Goal: Check status

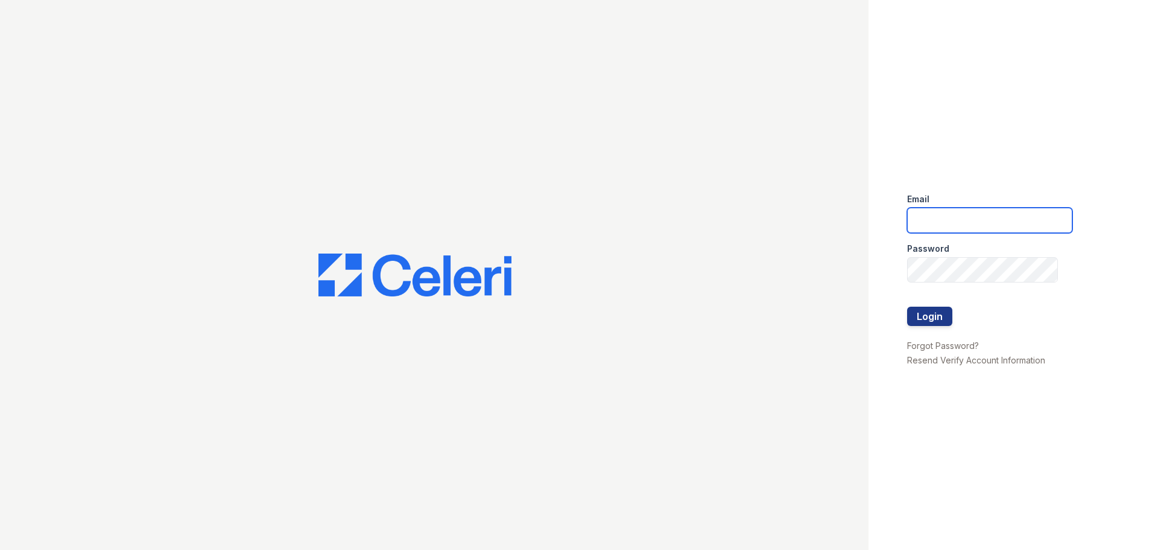
click at [943, 210] on input "email" at bounding box center [989, 220] width 165 height 25
type input "treepoint1@cafmanagement.com"
click at [927, 309] on button "Login" at bounding box center [929, 315] width 45 height 19
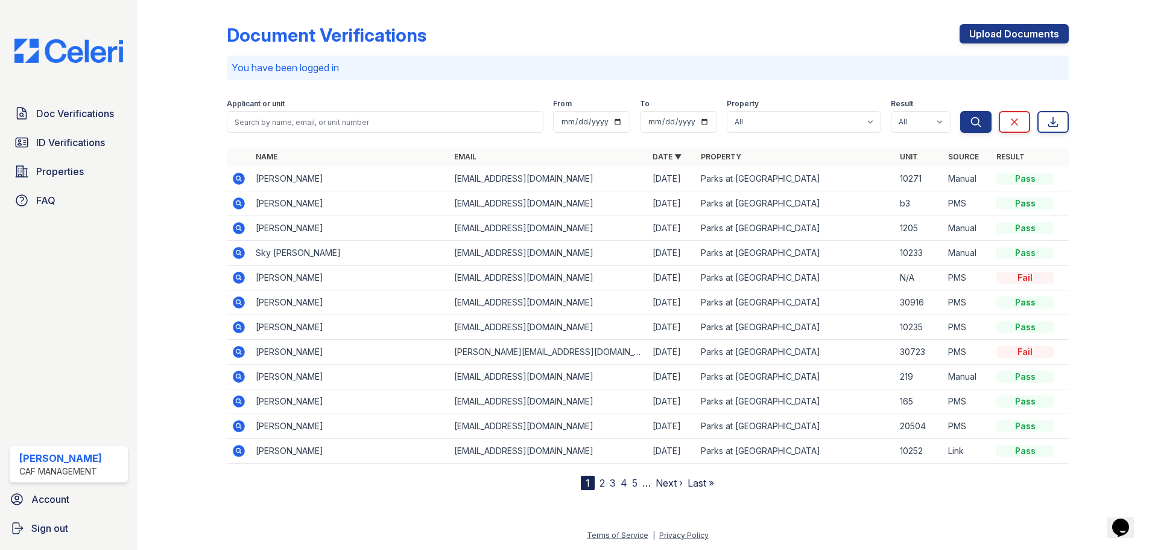
click at [240, 203] on icon at bounding box center [239, 203] width 14 height 14
